Goal: Task Accomplishment & Management: Complete application form

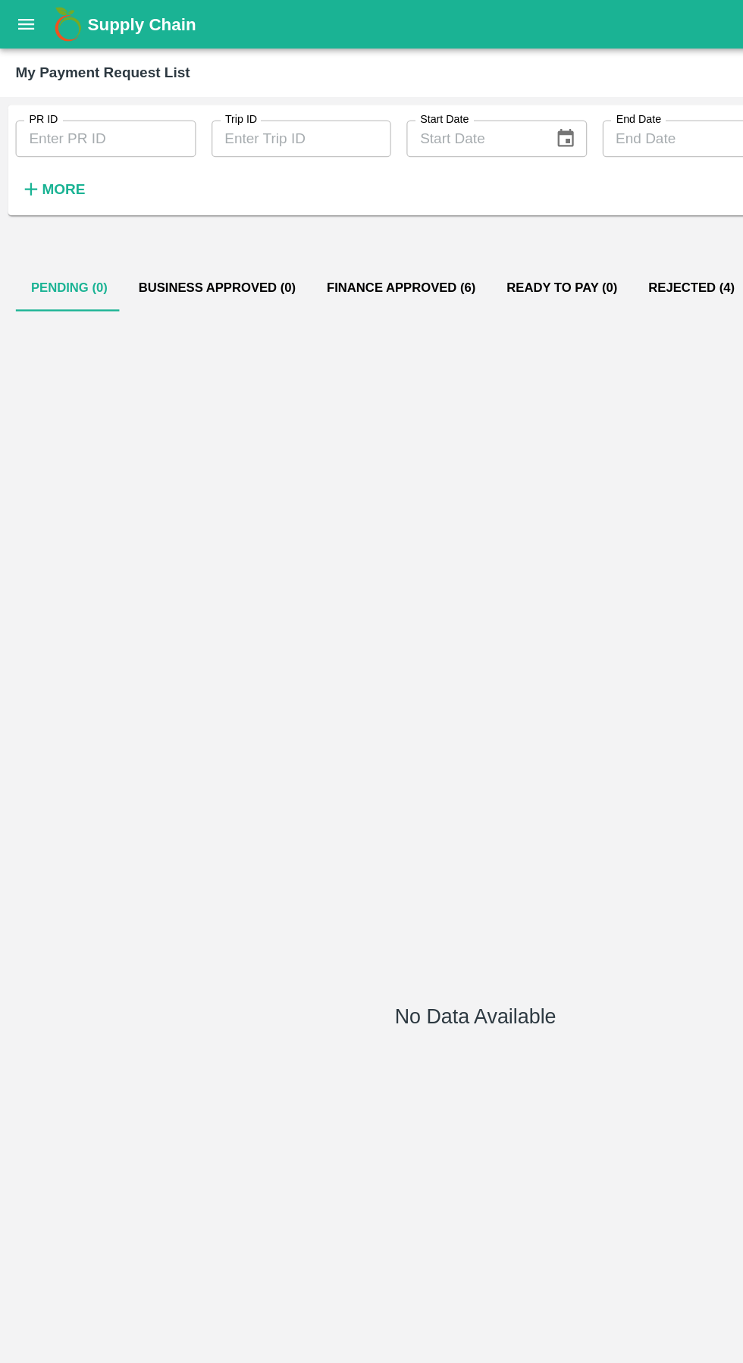
click at [28, 15] on icon "open drawer" at bounding box center [20, 19] width 17 height 17
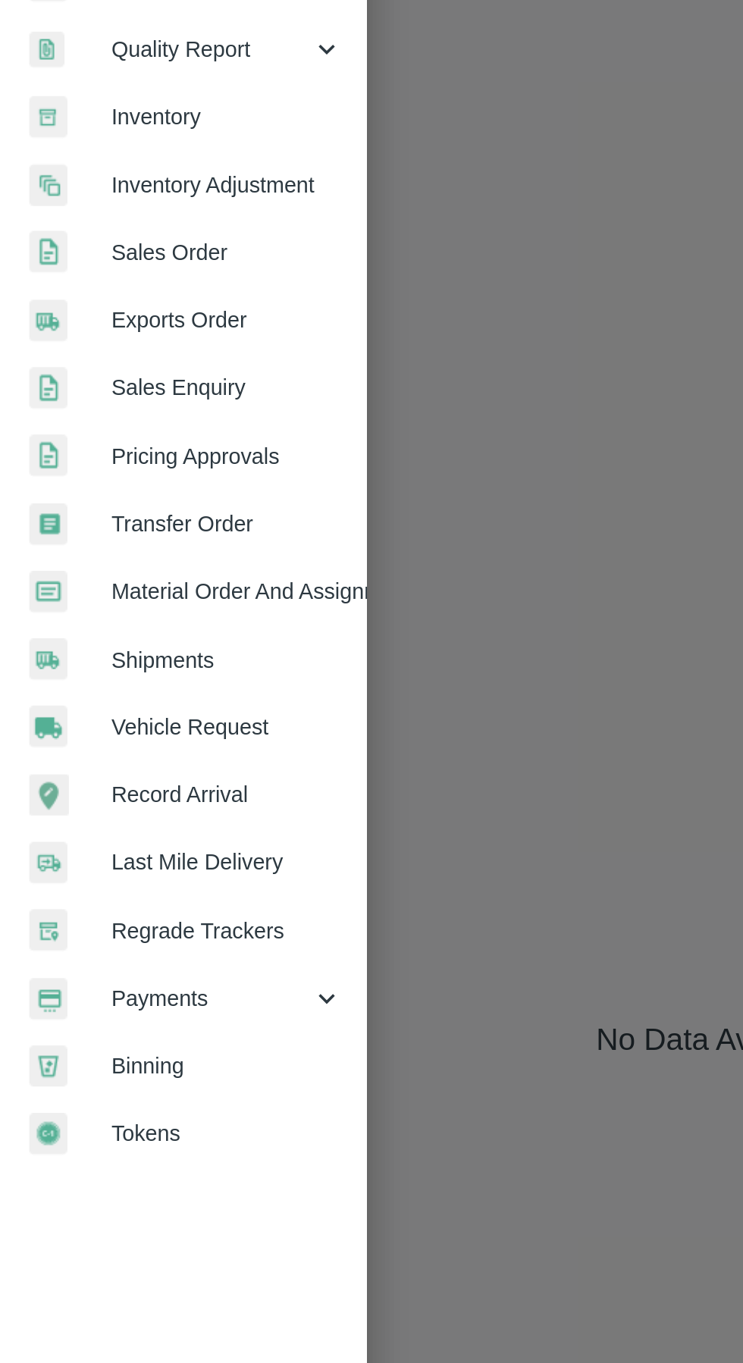
click at [79, 641] on span "Vehicle Request" at bounding box center [118, 633] width 120 height 17
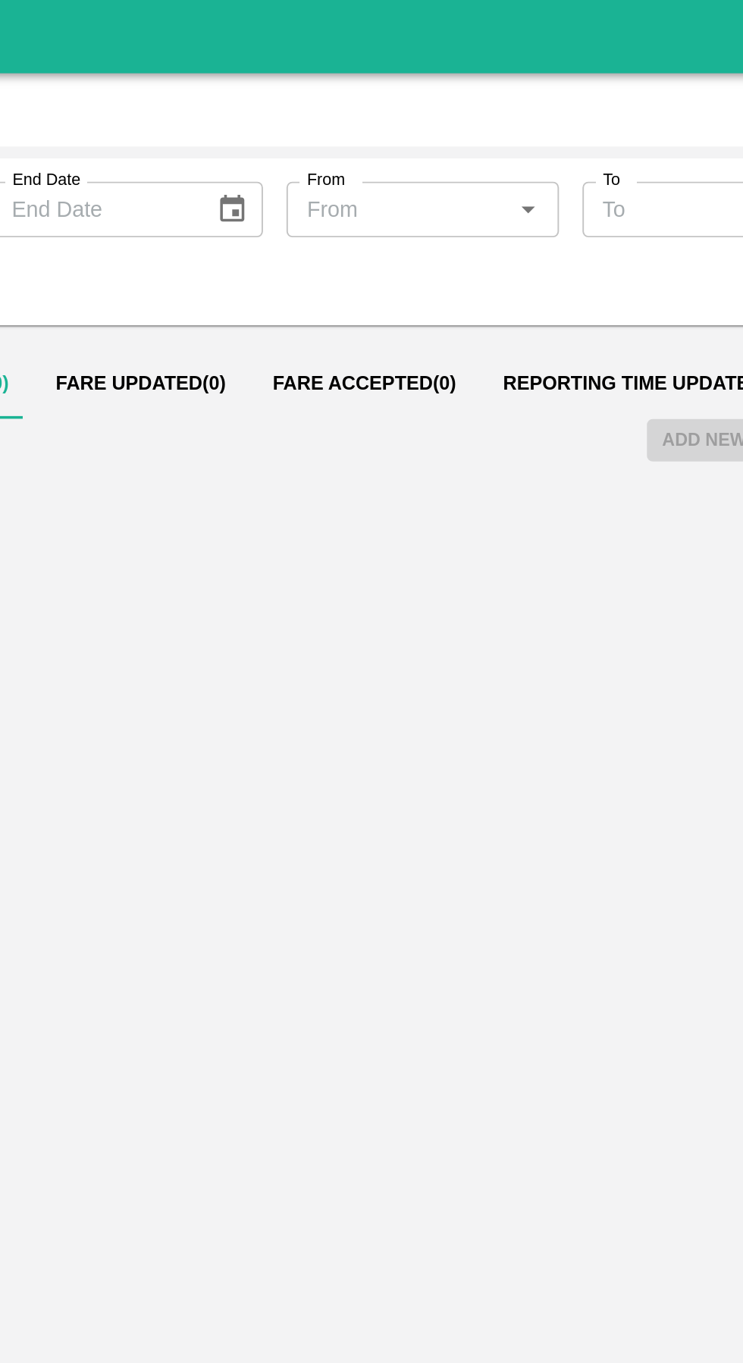
click at [462, 201] on span "Reporting Time Updated ( 36 )" at bounding box center [506, 199] width 152 height 12
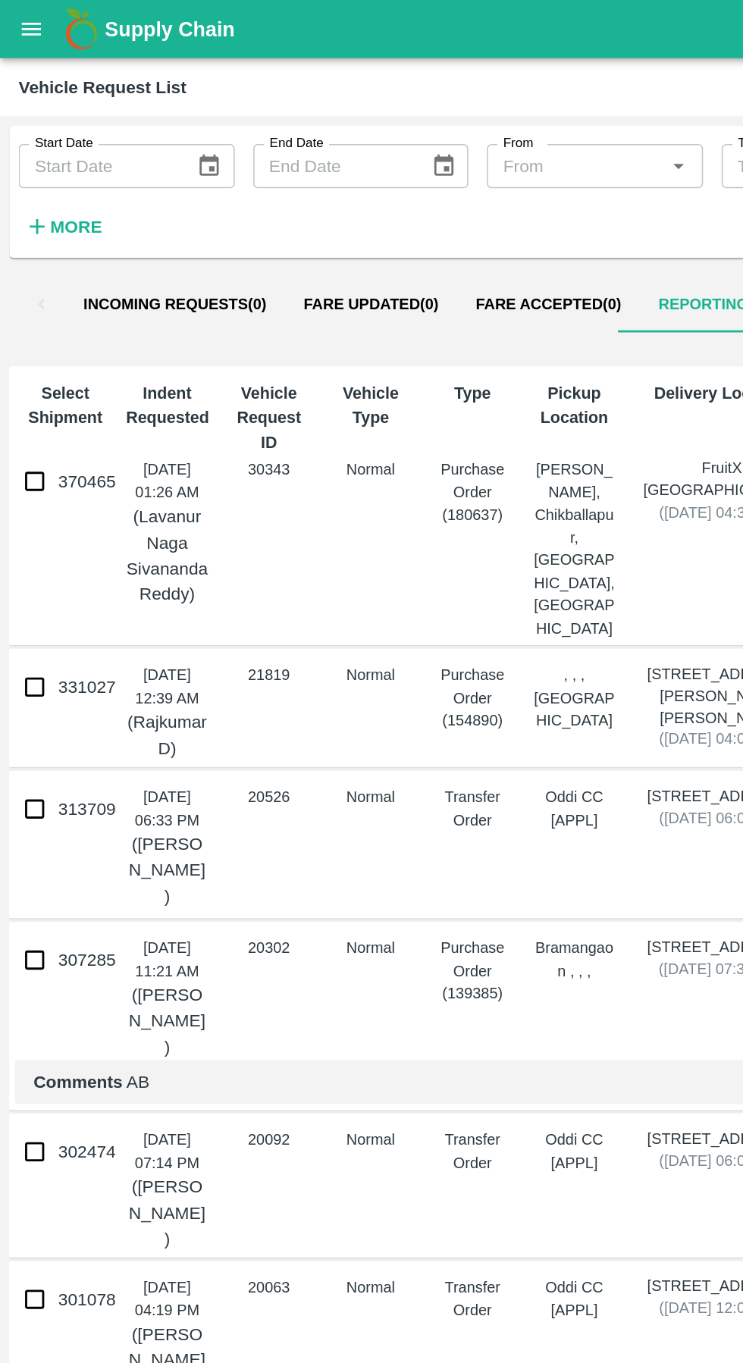
click at [33, 326] on input "370465" at bounding box center [23, 314] width 30 height 30
checkbox input "true"
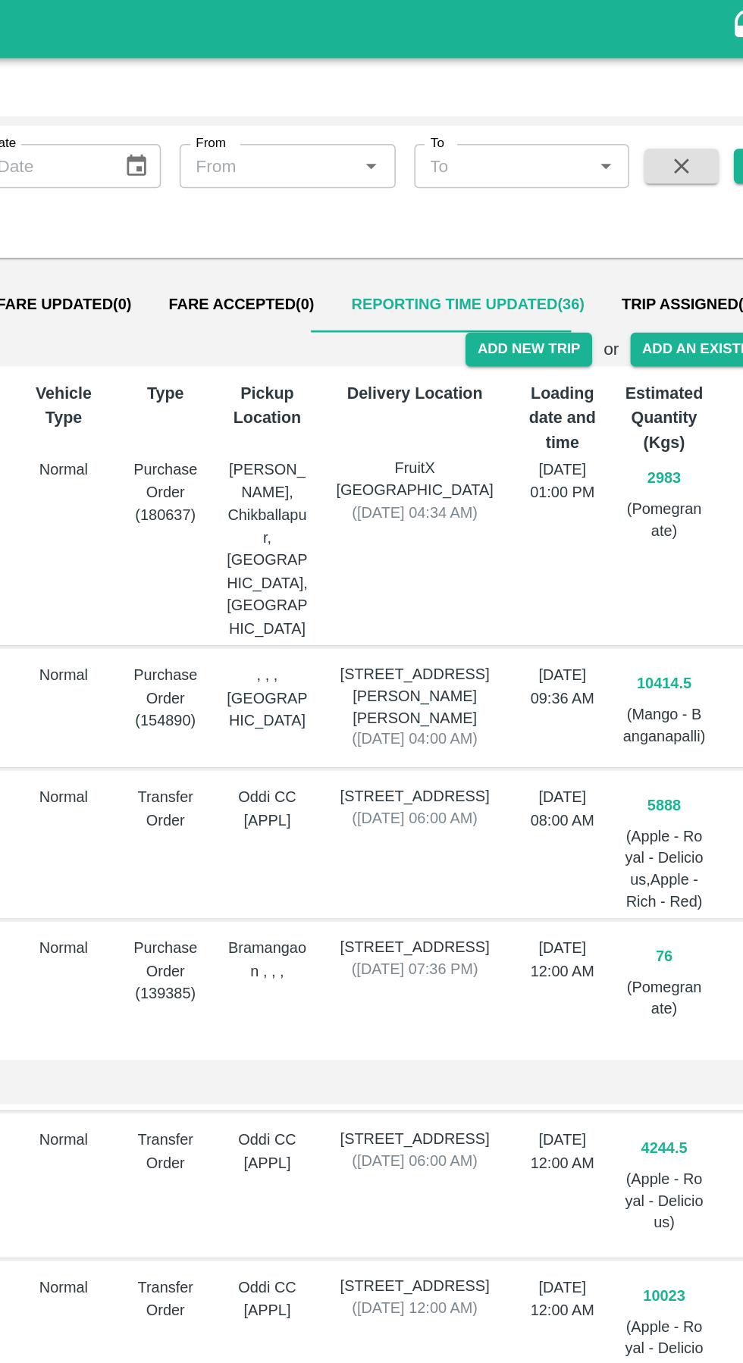
click at [552, 236] on button "Add New Trip" at bounding box center [545, 228] width 82 height 22
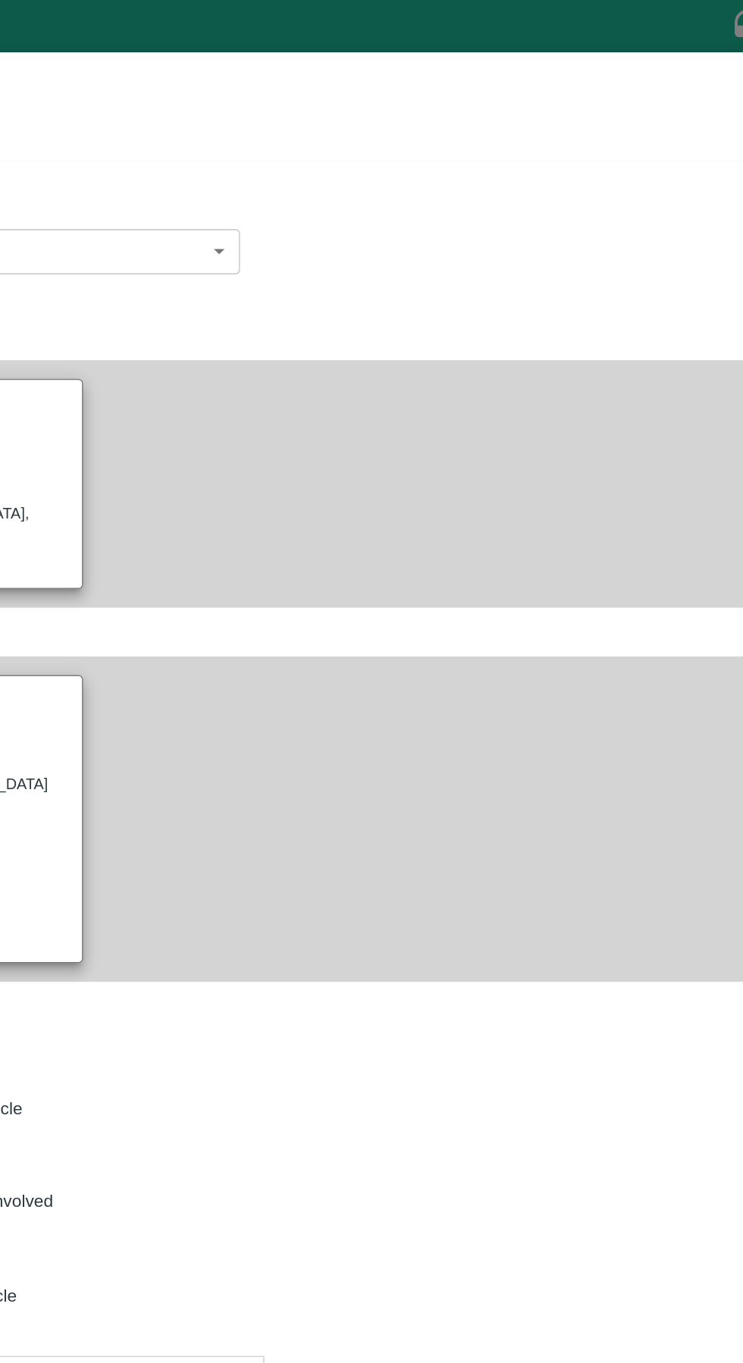
type input "2983"
type input "Normal"
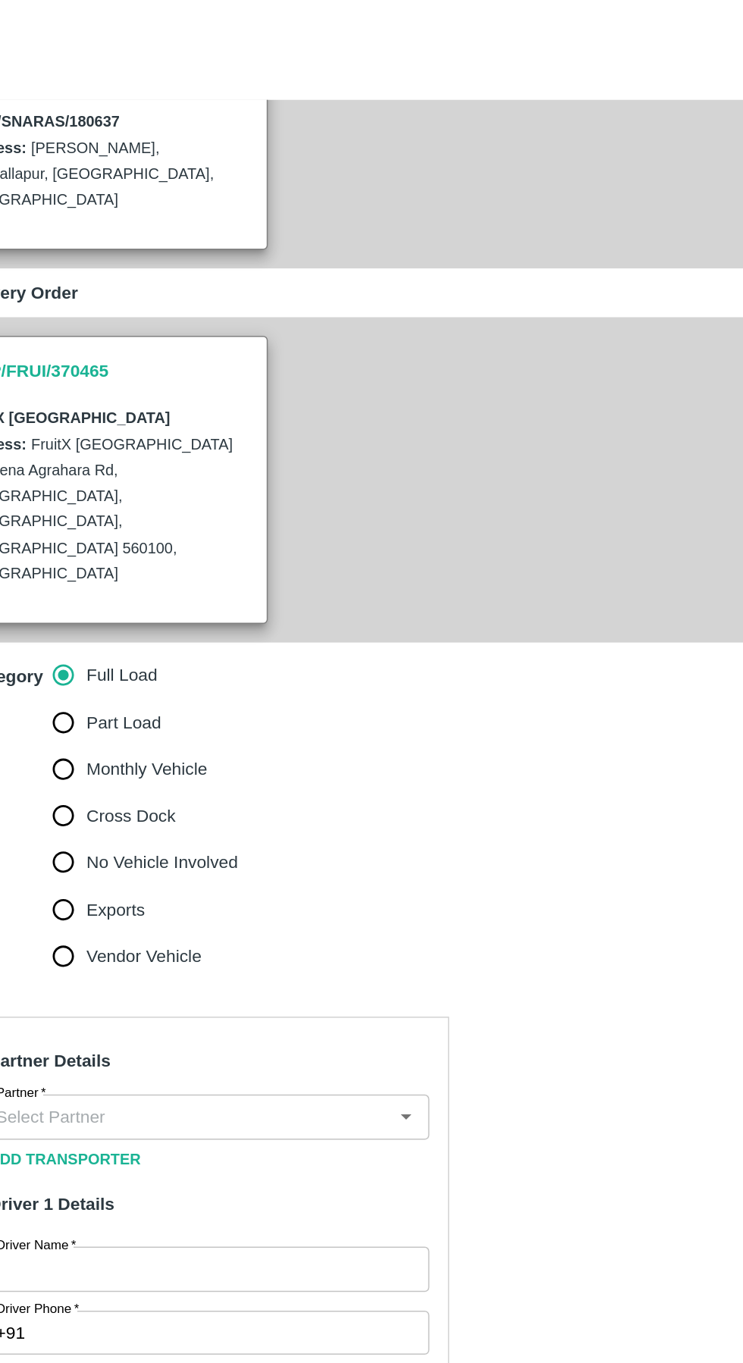
scroll to position [190, 0]
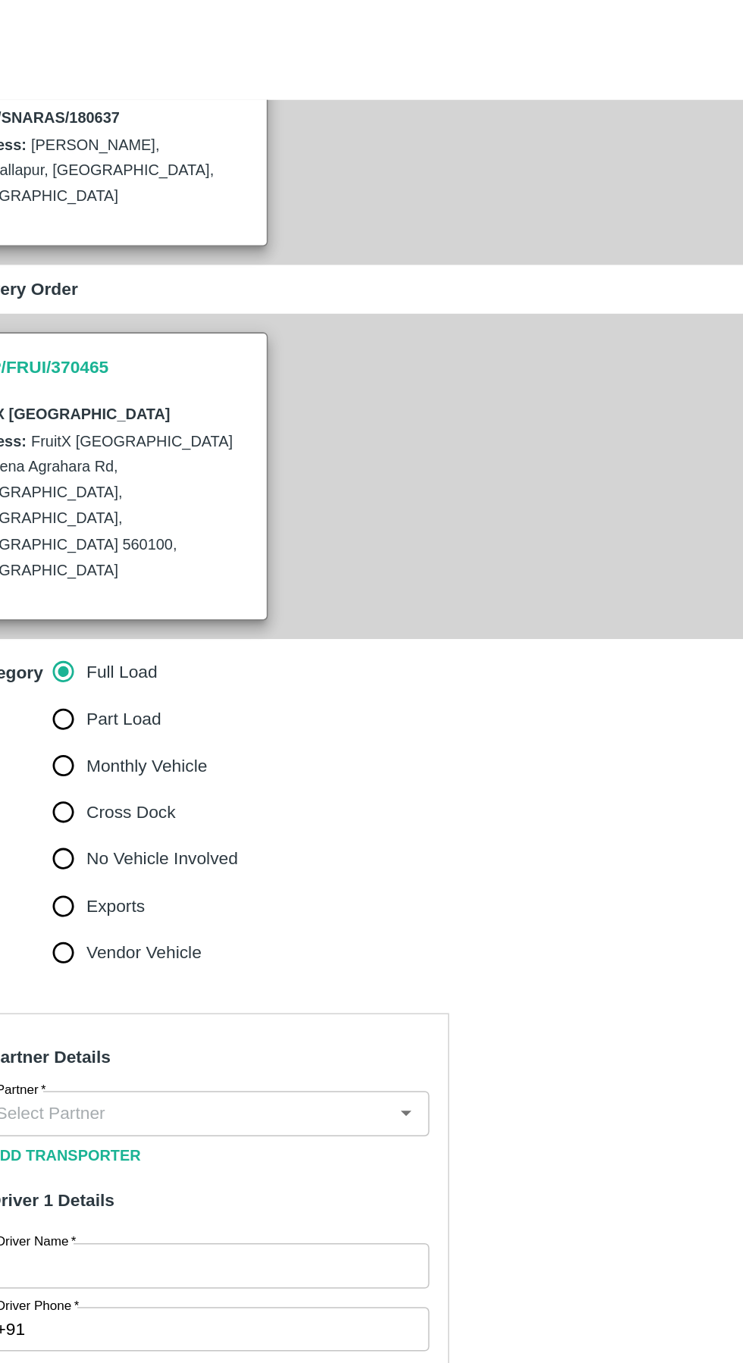
click at [268, 751] on input "Partner   *" at bounding box center [200, 761] width 259 height 20
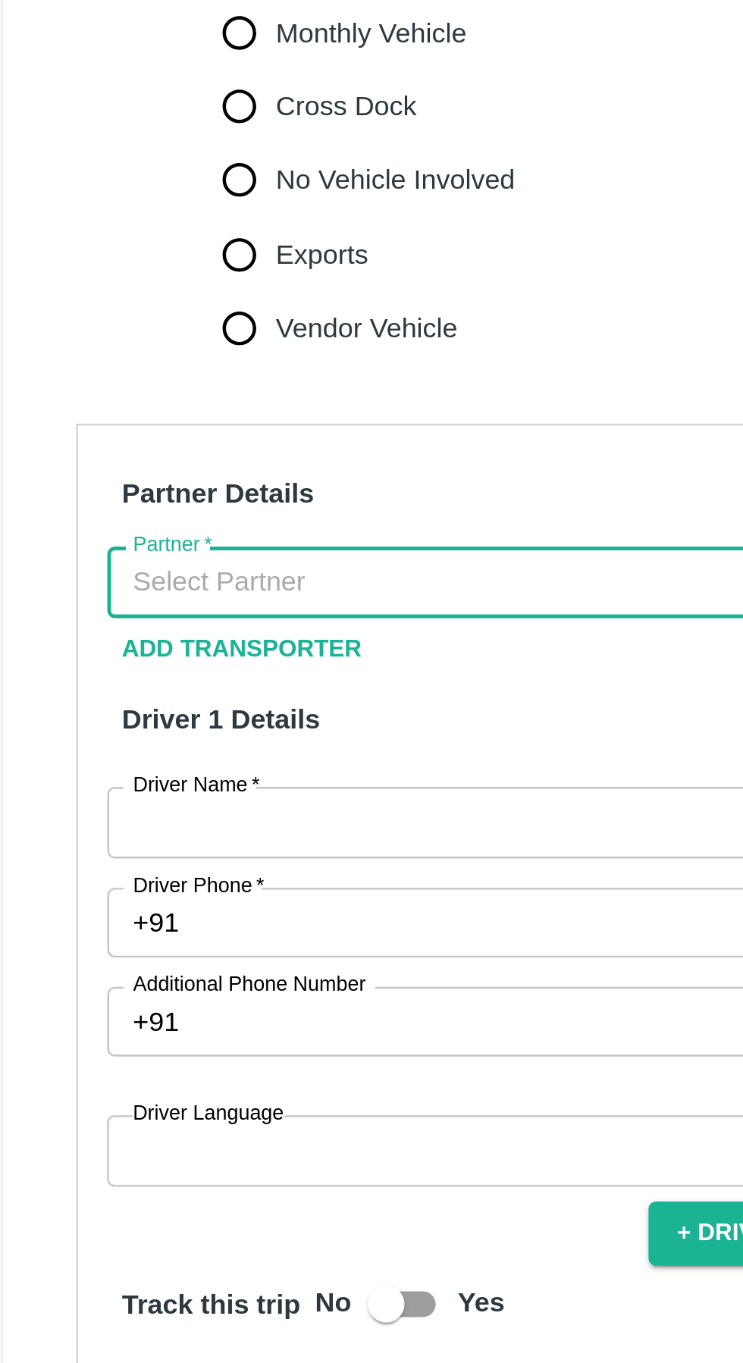
type input "a"
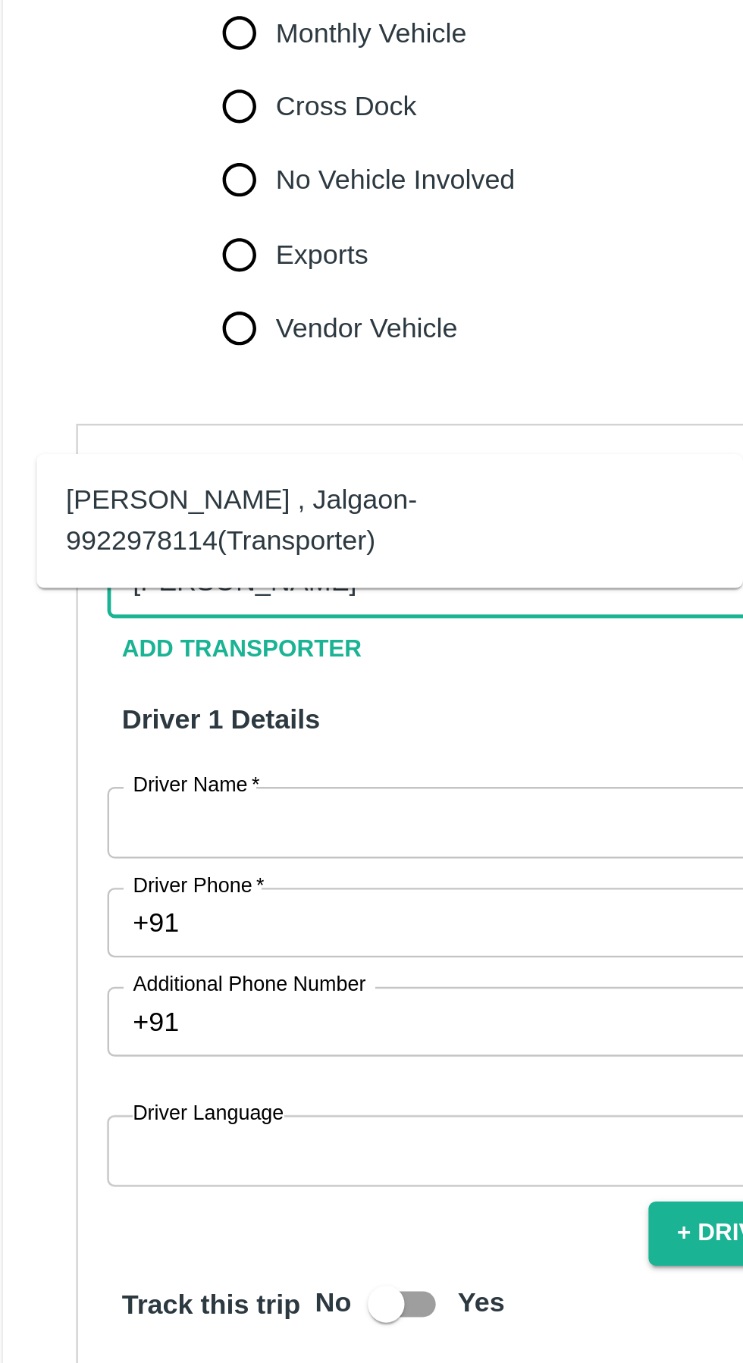
click at [97, 721] on div "[PERSON_NAME] , Jalgaon-9922978114(Transporter)" at bounding box center [184, 736] width 268 height 34
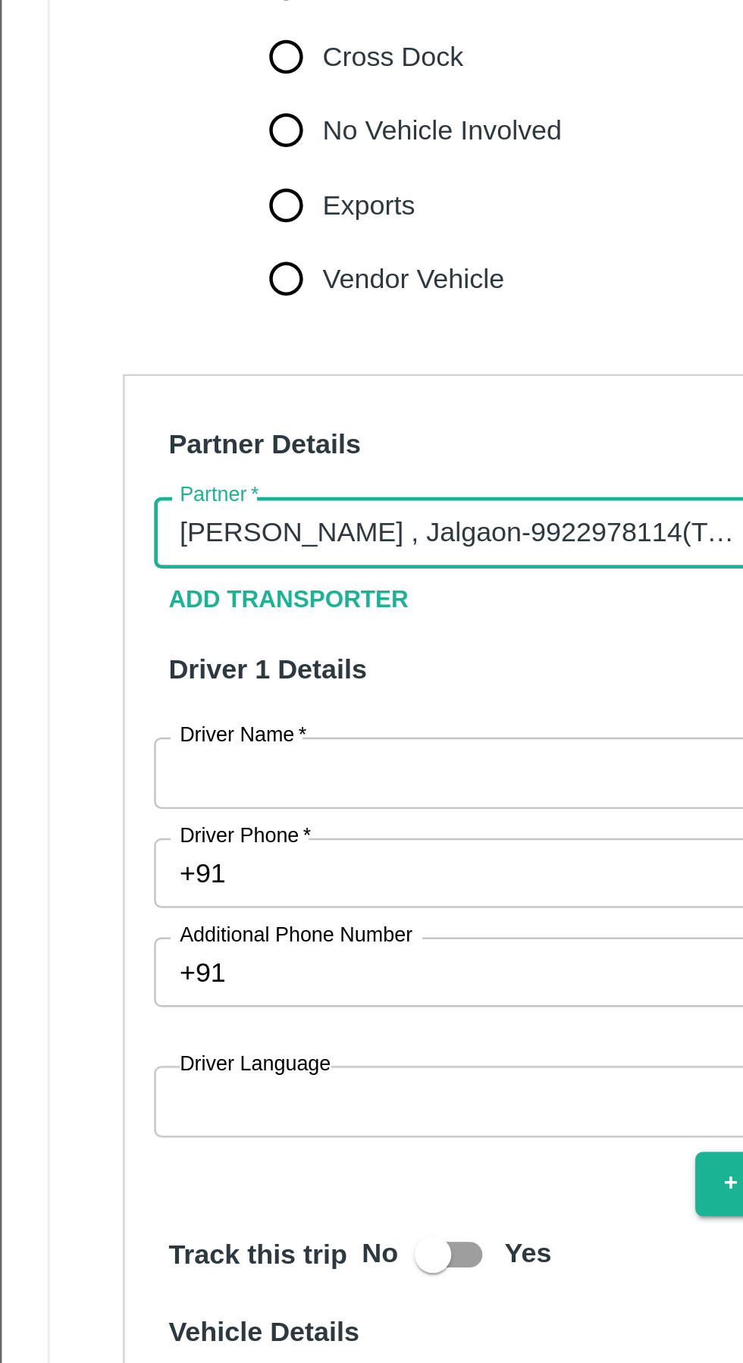
type input "[PERSON_NAME] , Jalgaon-9922978114(Transporter)"
click at [158, 845] on input "Driver Name   *" at bounding box center [213, 859] width 293 height 29
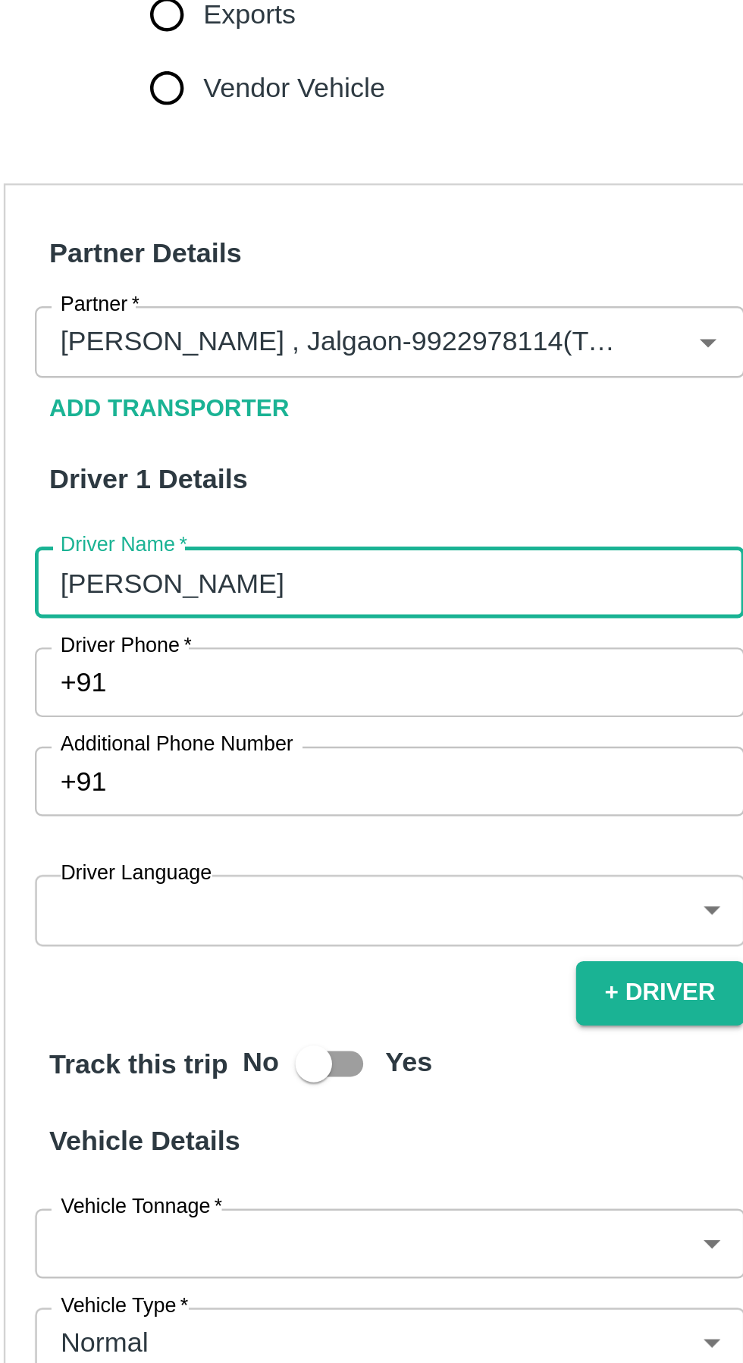
type input "[PERSON_NAME]"
click at [144, 887] on input "Driver Phone   *" at bounding box center [231, 901] width 258 height 29
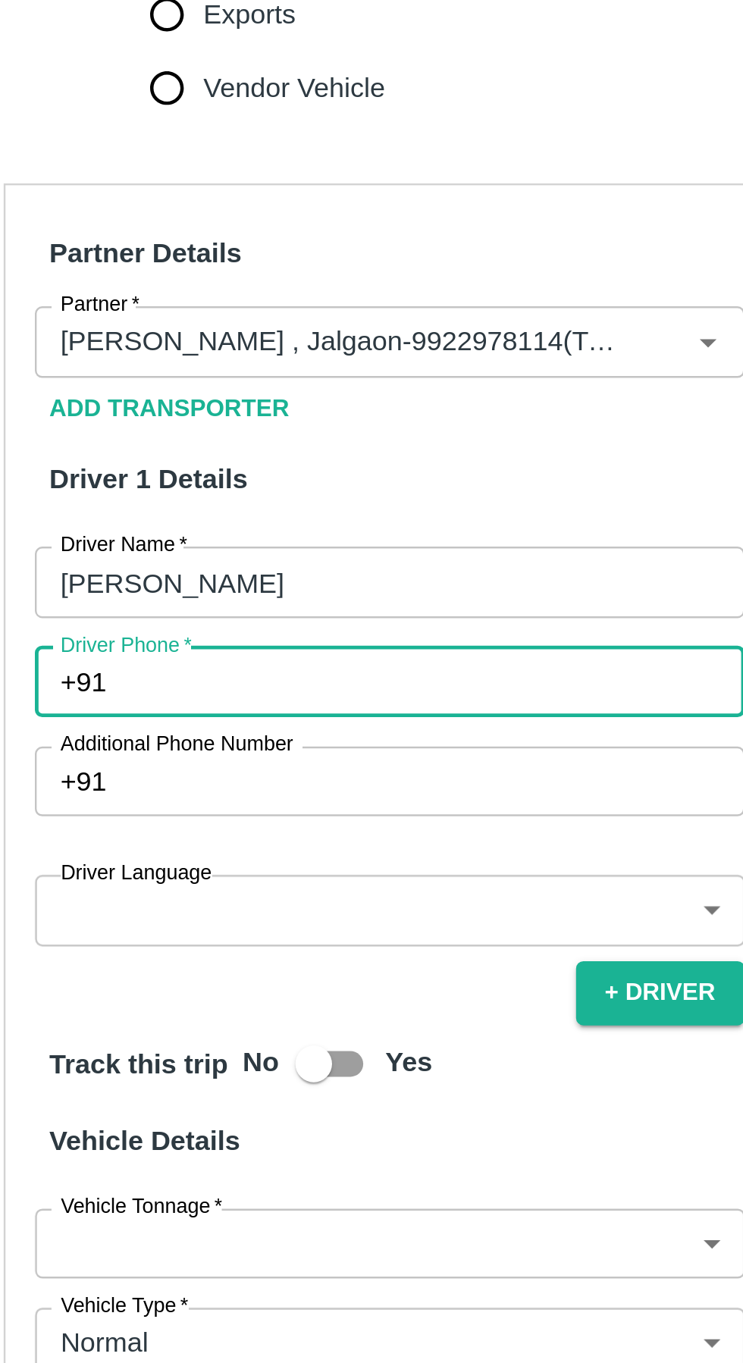
click at [143, 887] on input "Driver Phone   *" at bounding box center [231, 901] width 258 height 29
paste input "[PHONE_NUMBER]"
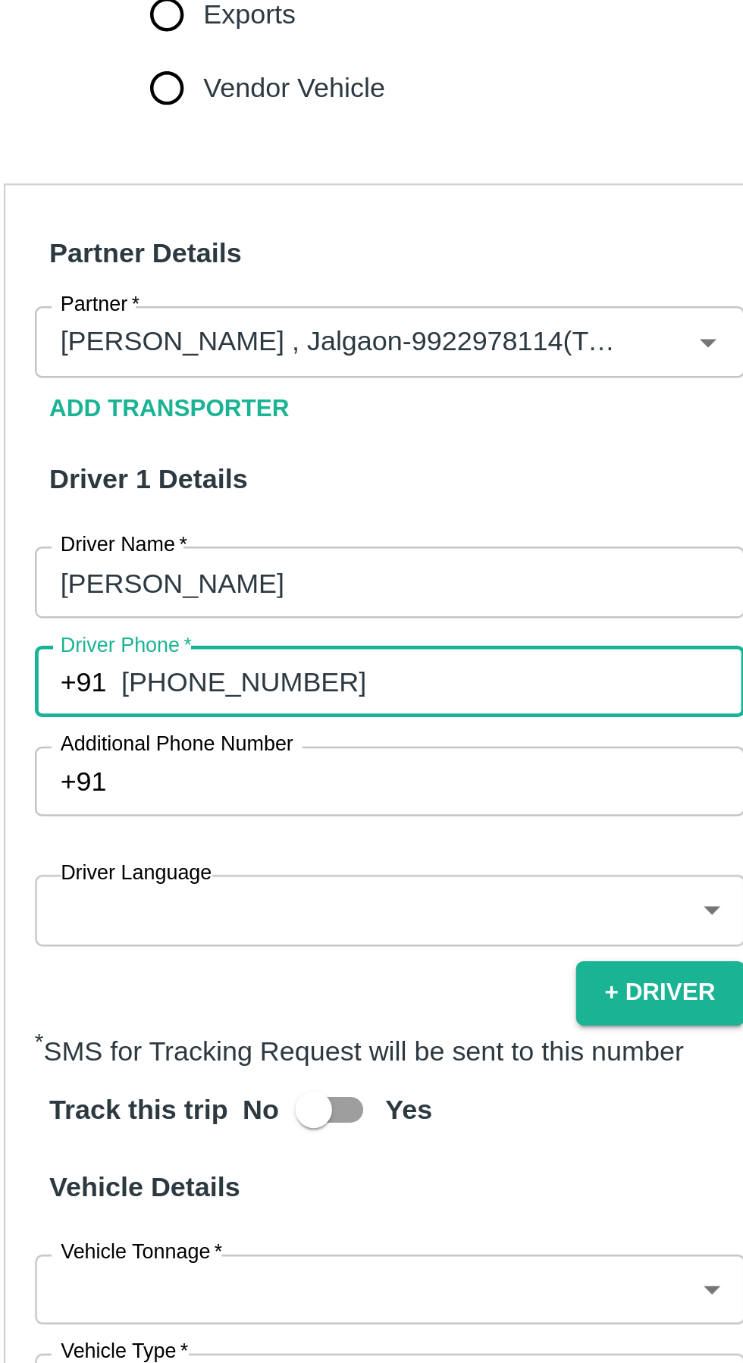
click at [116, 887] on input "[PHONE_NUMBER]" at bounding box center [231, 901] width 258 height 29
click at [124, 887] on input "[PHONE_NUMBER]" at bounding box center [231, 901] width 258 height 29
type input "9902079379"
click at [245, 921] on body "Supply Chain Vehicle Request List Start Date Start Date End Date End Date From …" at bounding box center [371, 681] width 743 height 1363
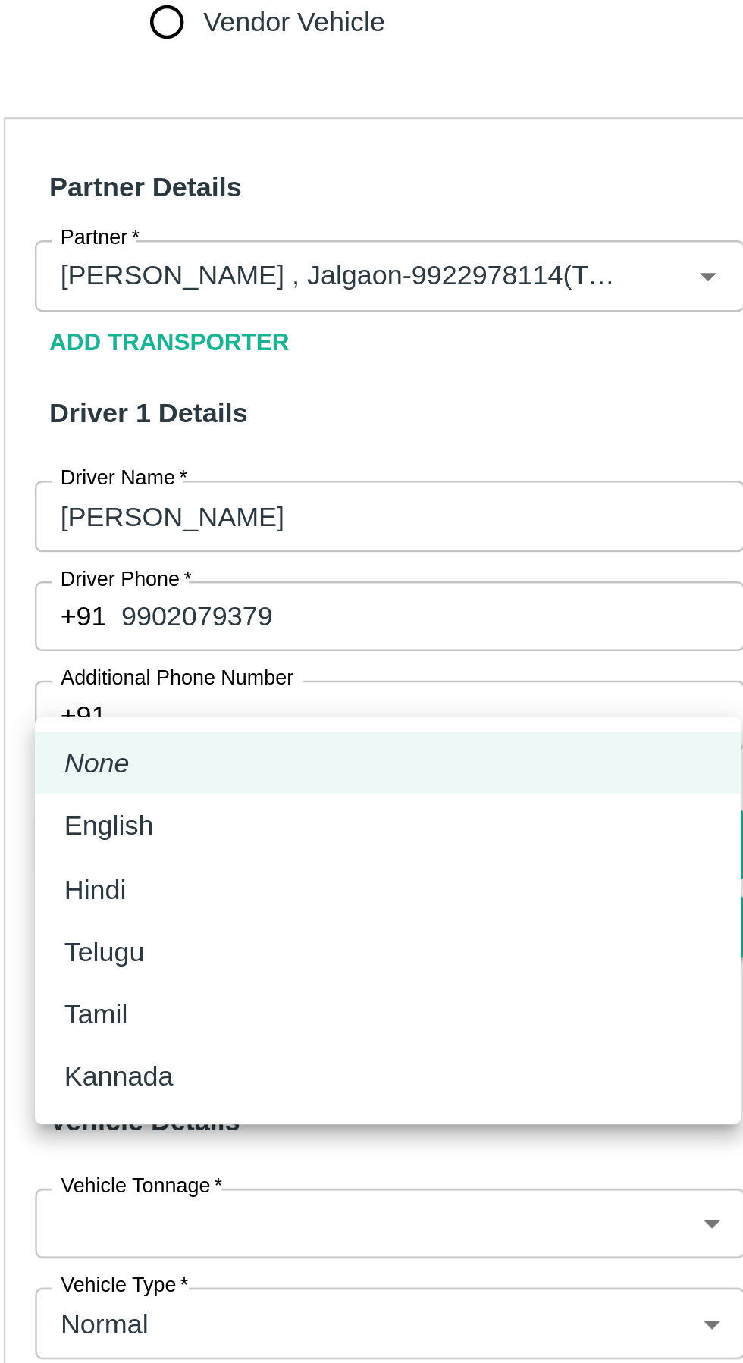
click at [136, 1011] on div "Hindi" at bounding box center [213, 1014] width 268 height 17
type input "hi"
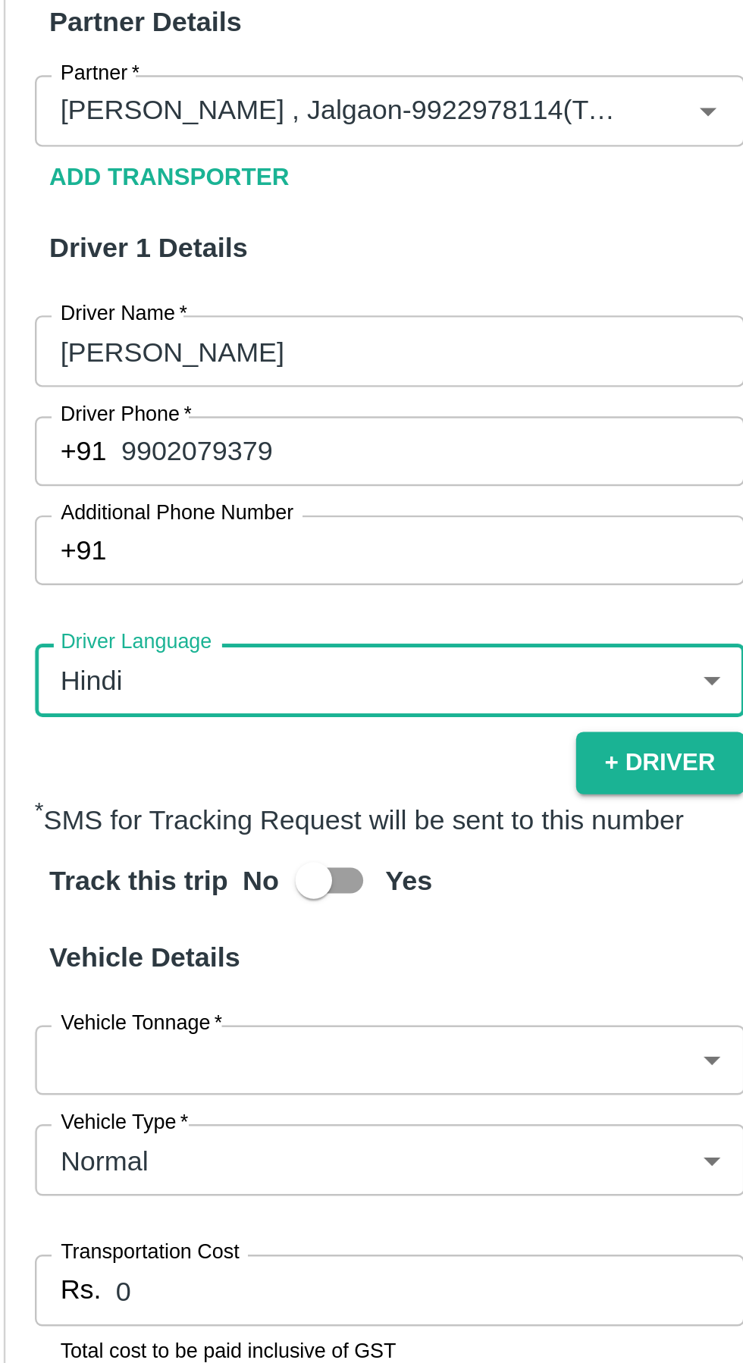
scroll to position [280, 0]
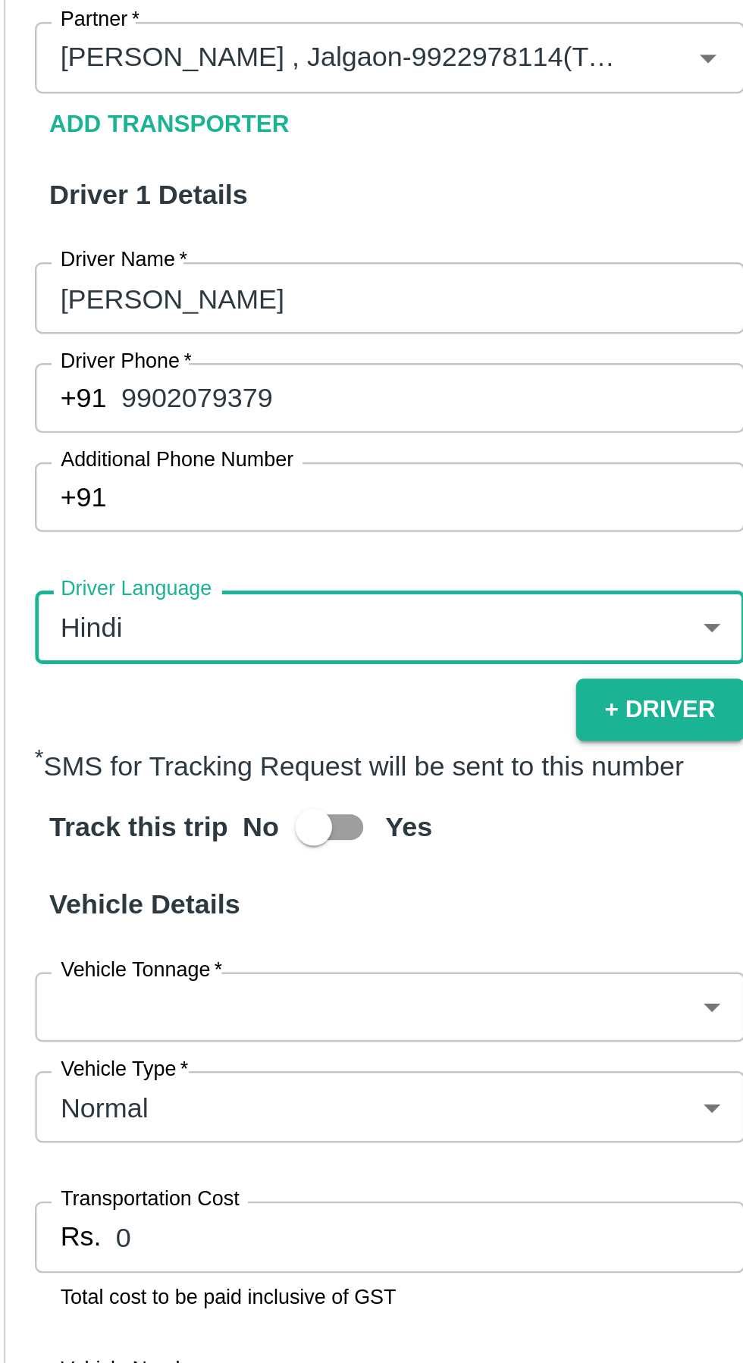
click at [225, 1001] on body "Supply Chain Vehicle Request List Start Date Start Date End Date End Date From …" at bounding box center [371, 681] width 743 height 1363
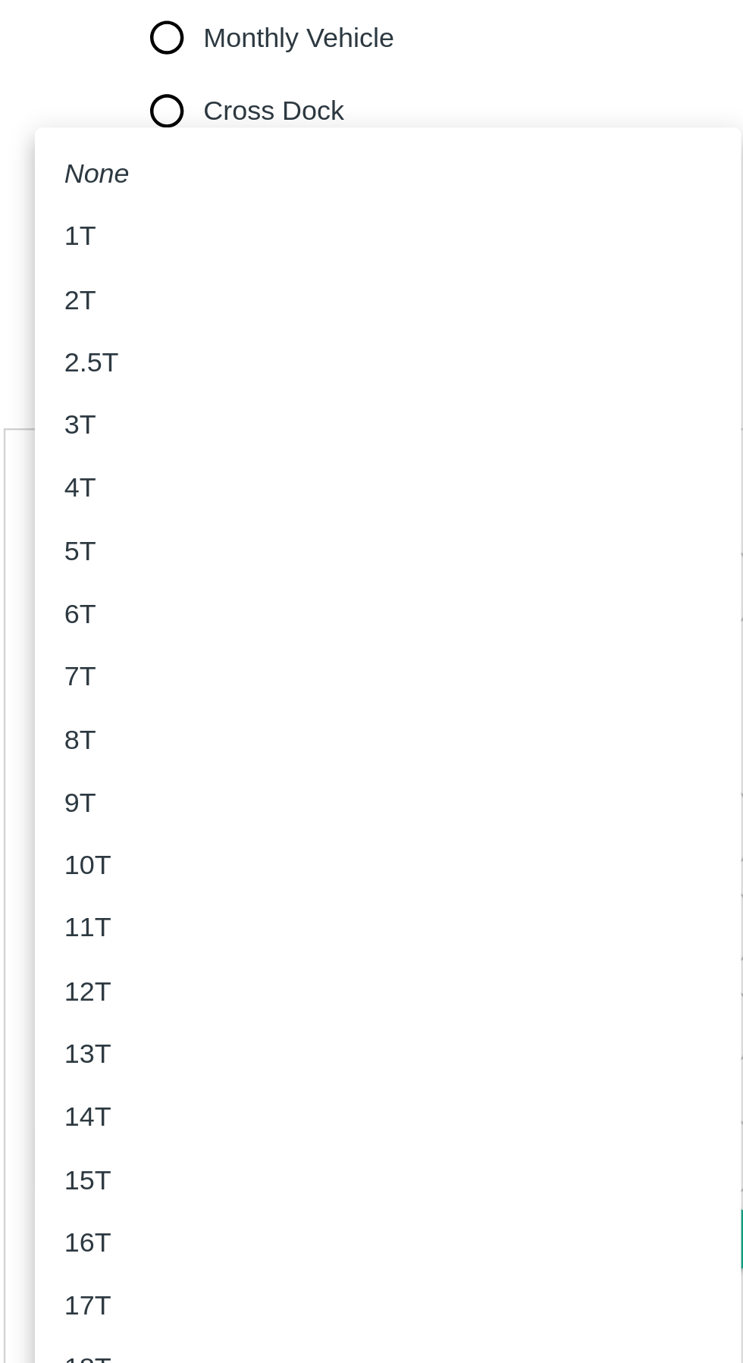
click at [109, 625] on div "4T" at bounding box center [213, 629] width 268 height 17
type input "4000"
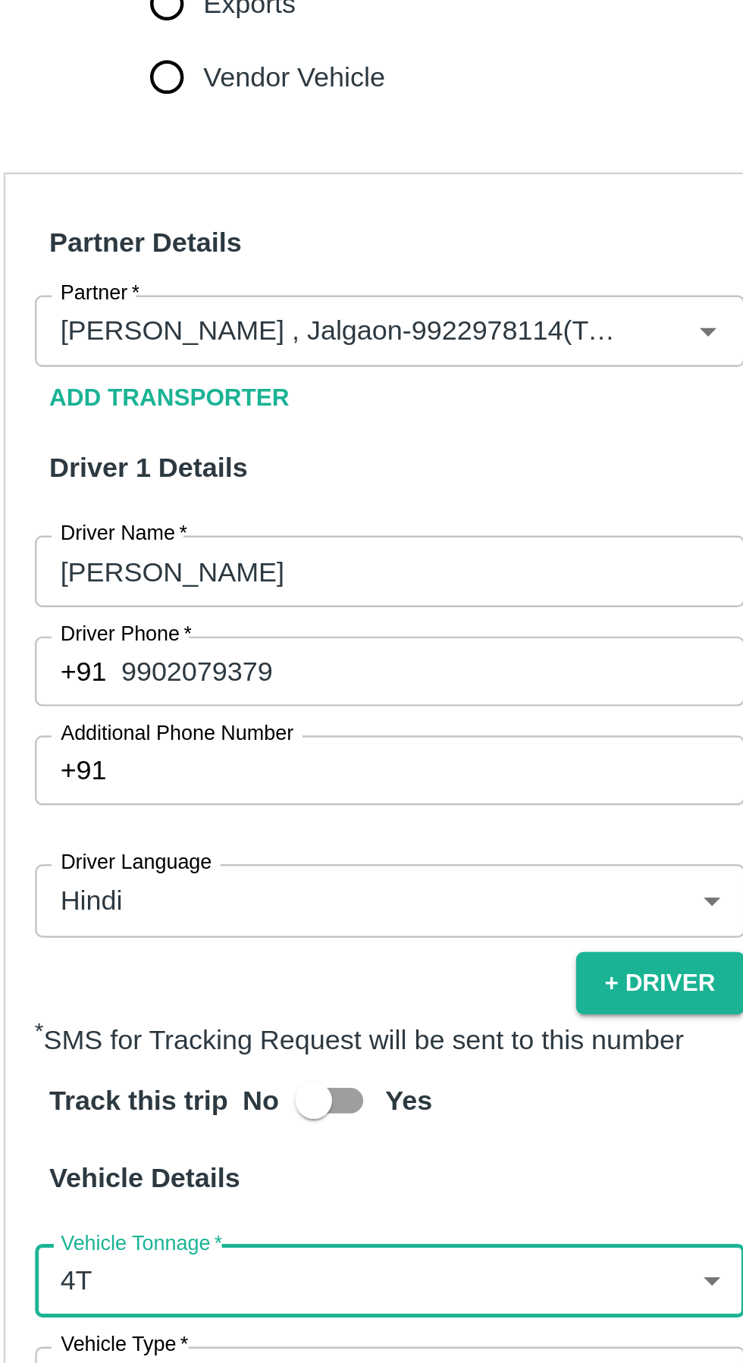
scroll to position [171, 0]
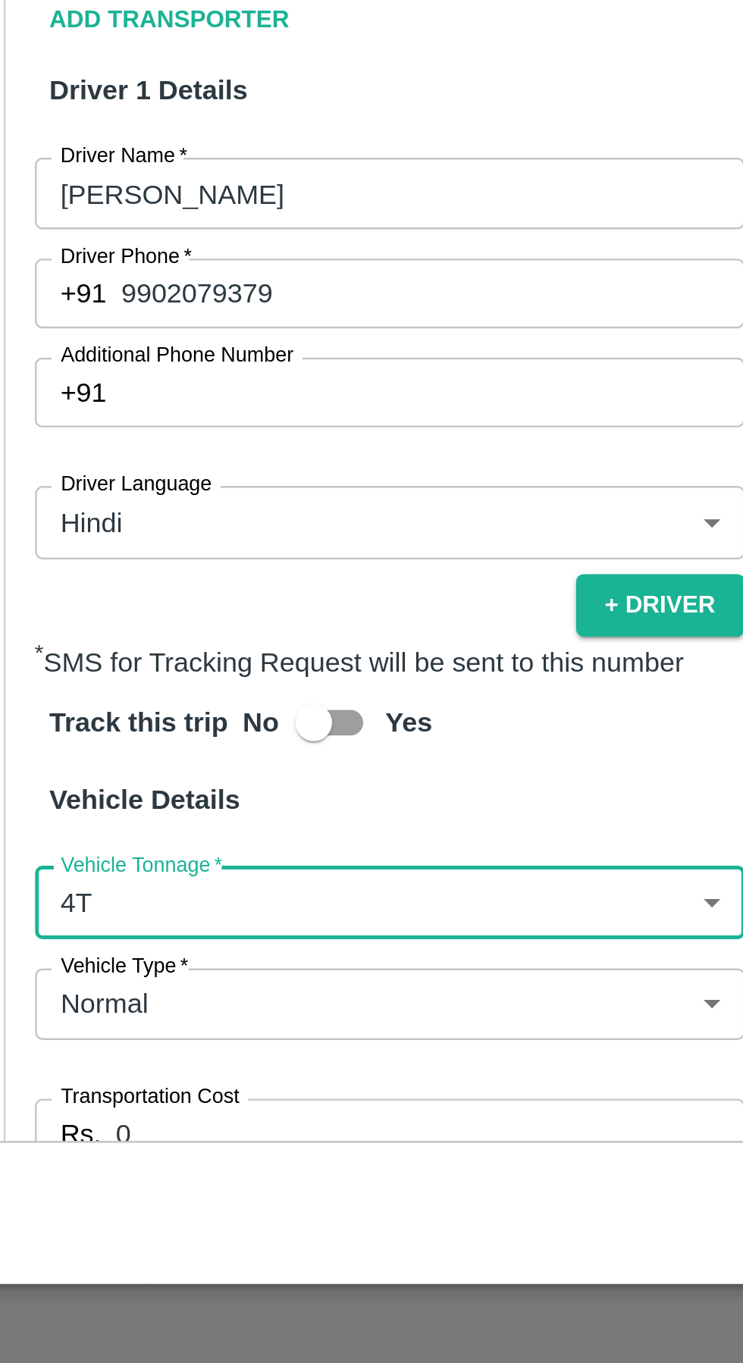
click at [227, 1252] on input "0" at bounding box center [230, 1266] width 260 height 29
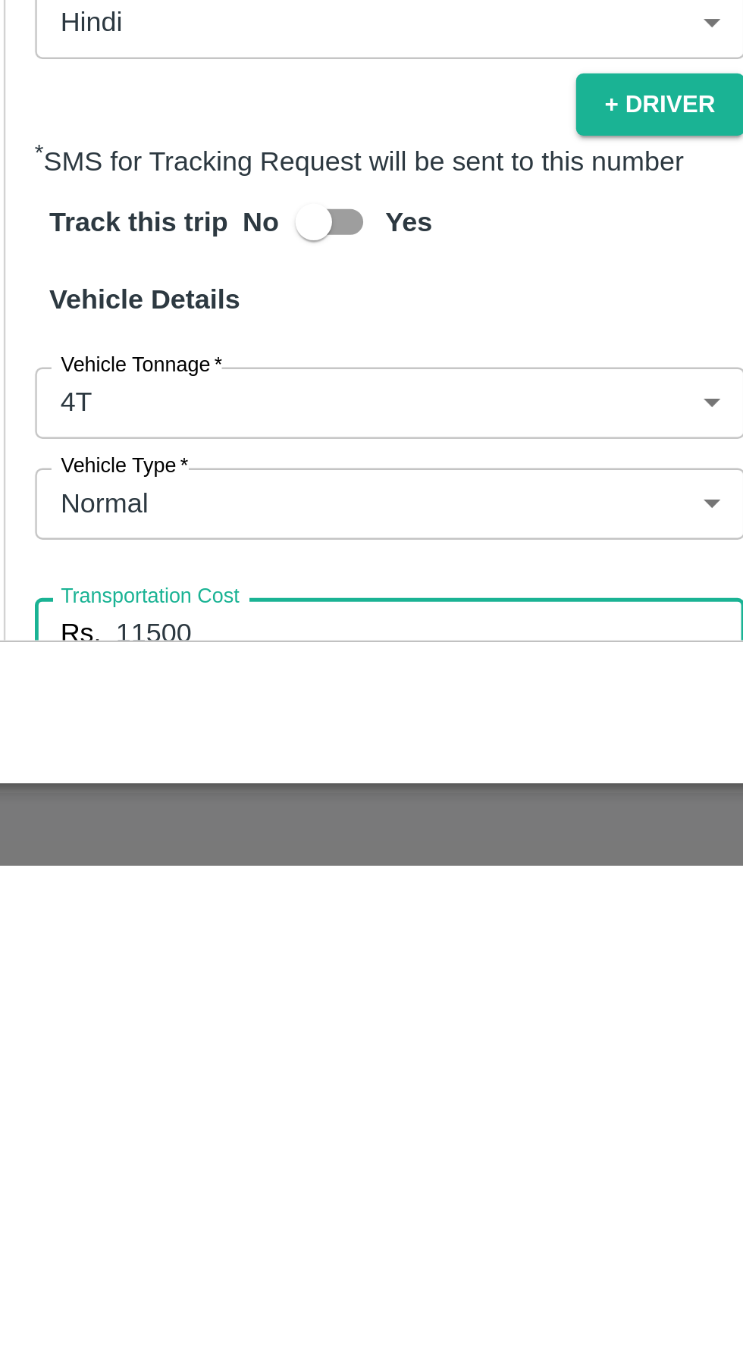
type input "11500"
click at [228, 1323] on input "Vehicle Number" at bounding box center [213, 1337] width 293 height 29
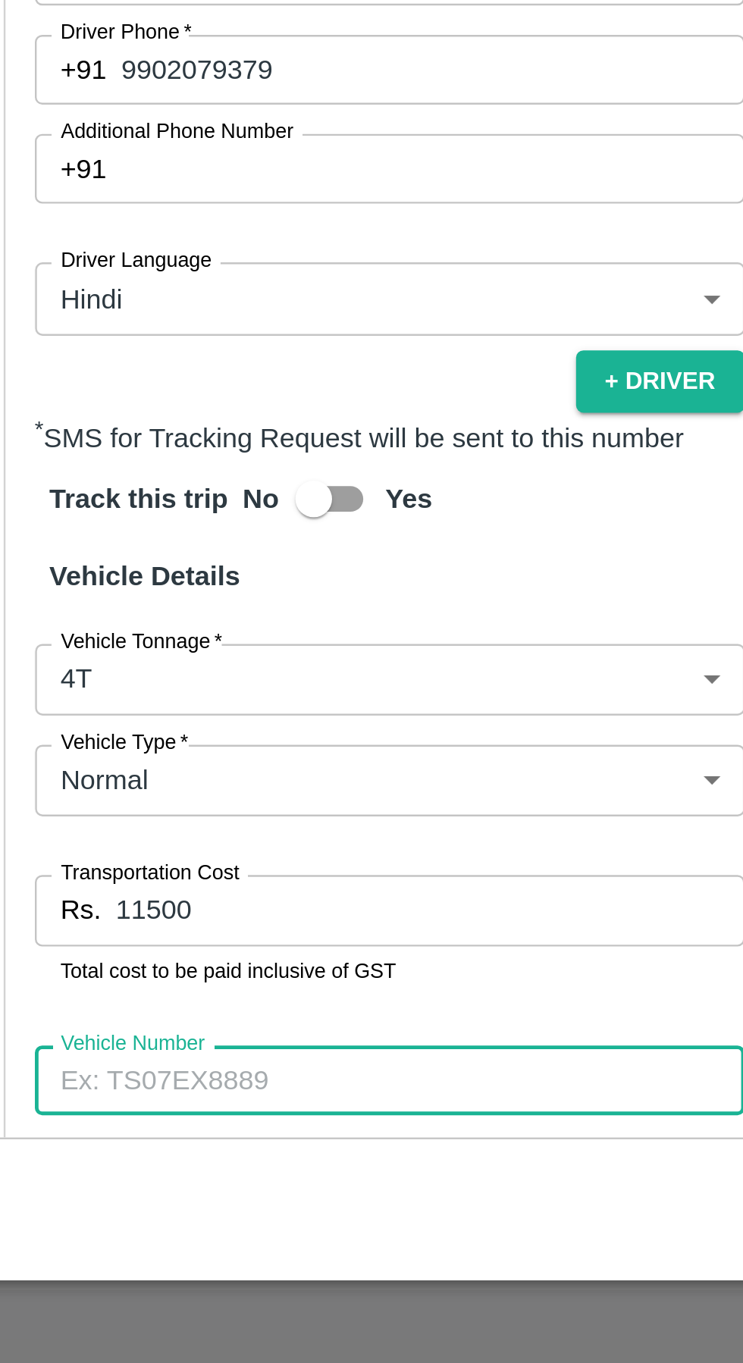
scroll to position [281, 0]
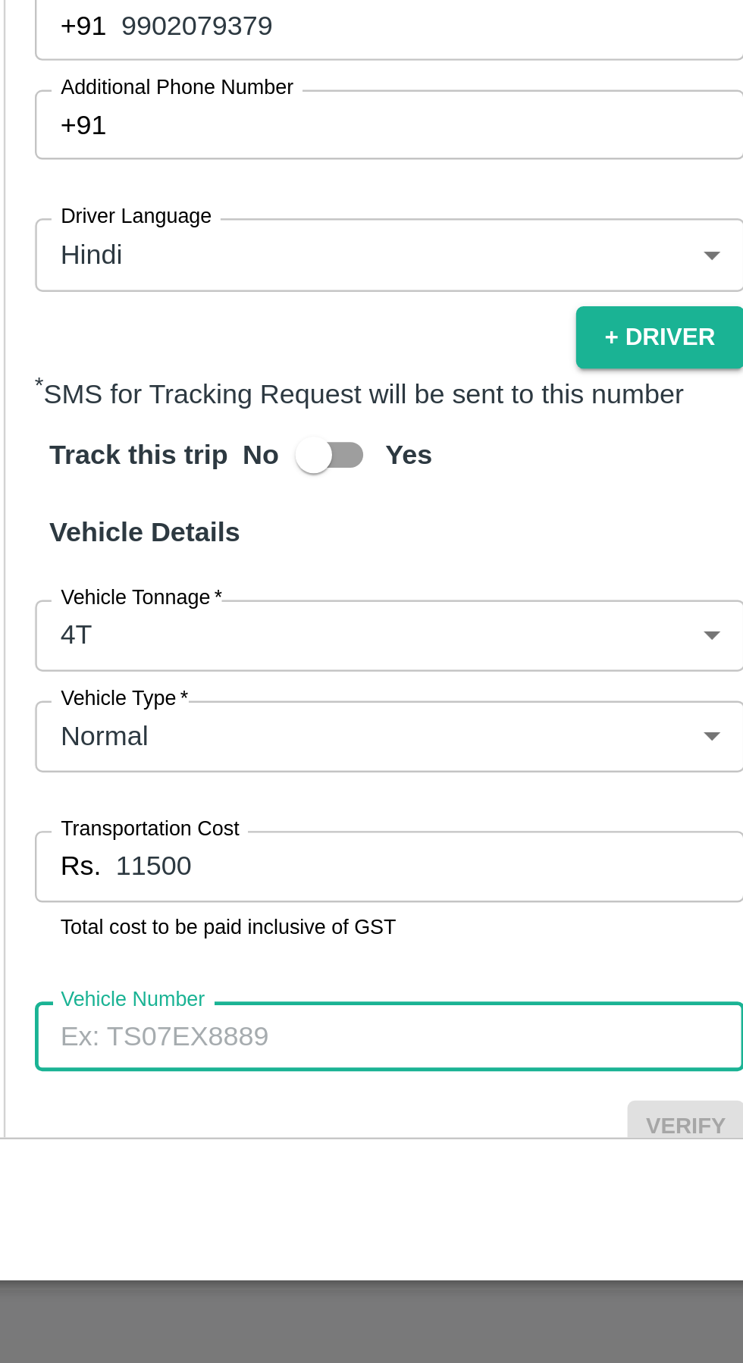
click at [197, 1214] on input "Vehicle Number" at bounding box center [213, 1228] width 293 height 29
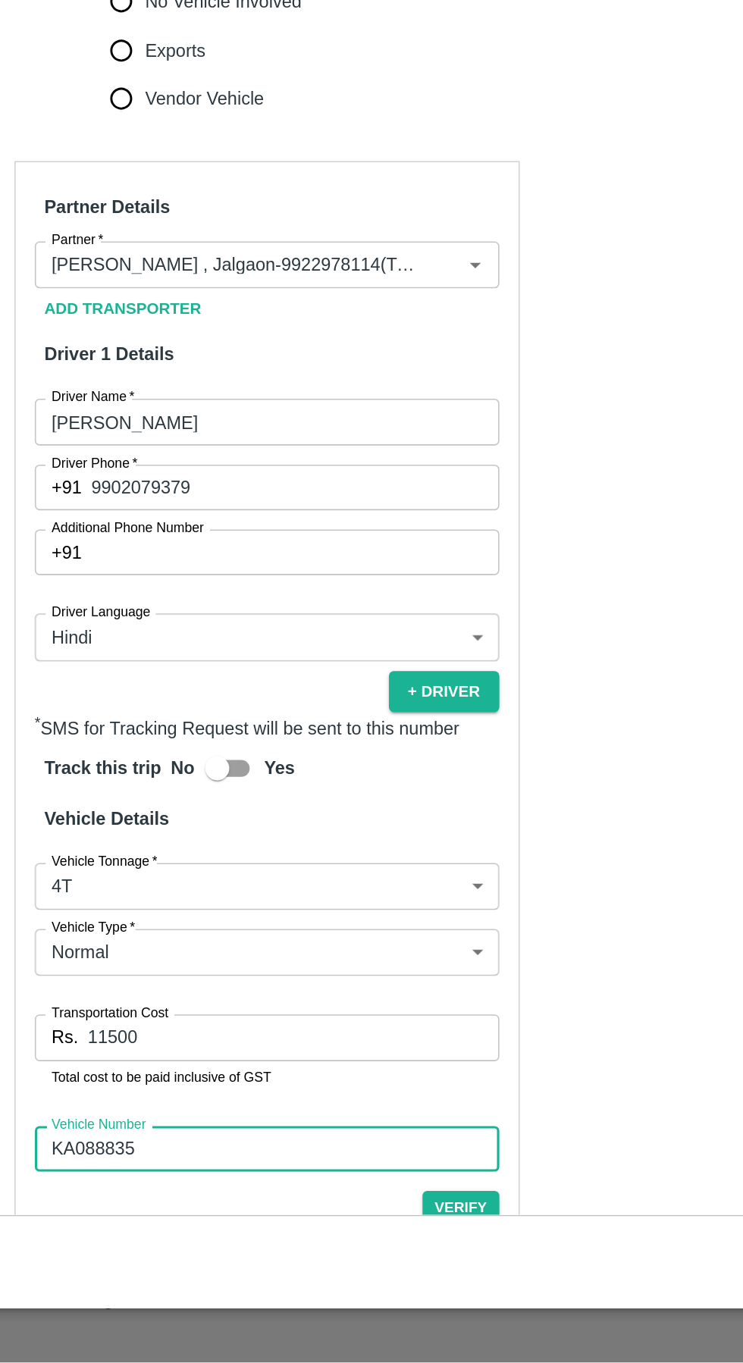
scroll to position [0, 0]
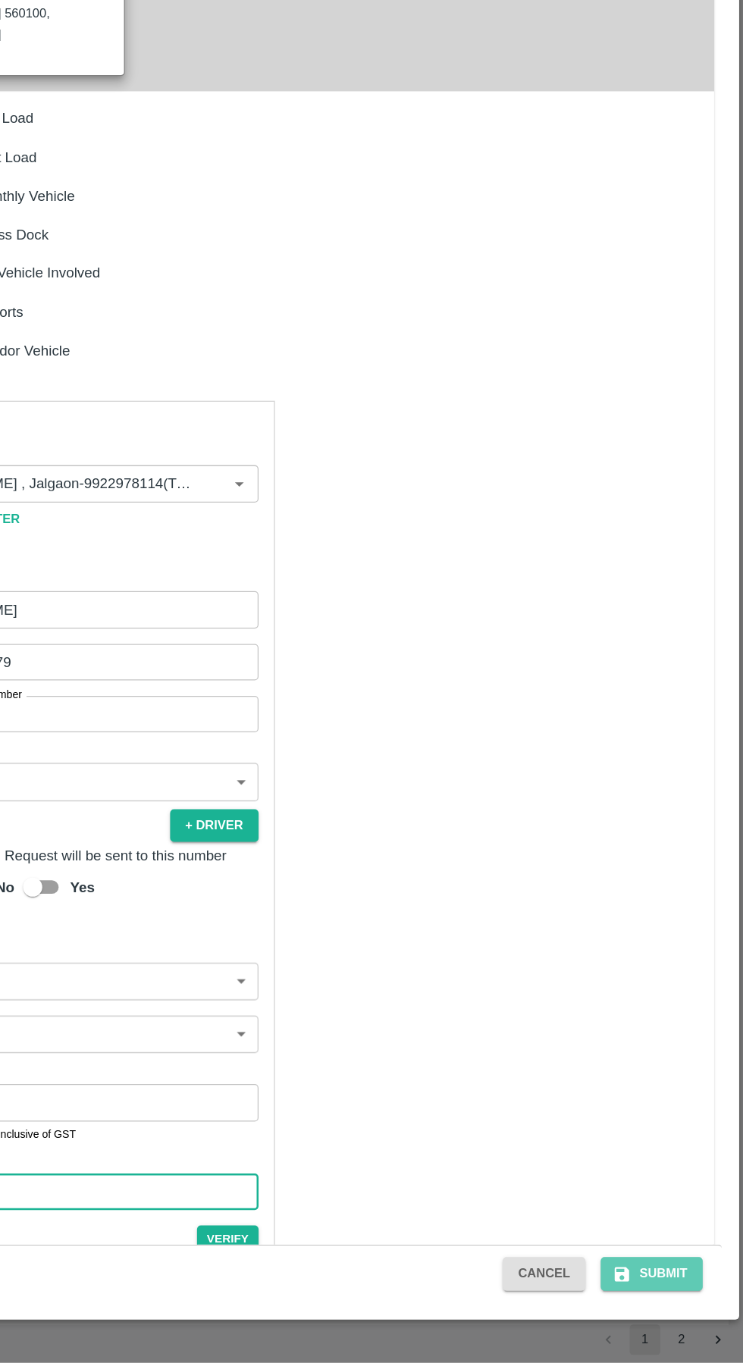
type input "KA088835"
click at [679, 1293] on button "Submit" at bounding box center [670, 1293] width 80 height 27
